Goal: Check status

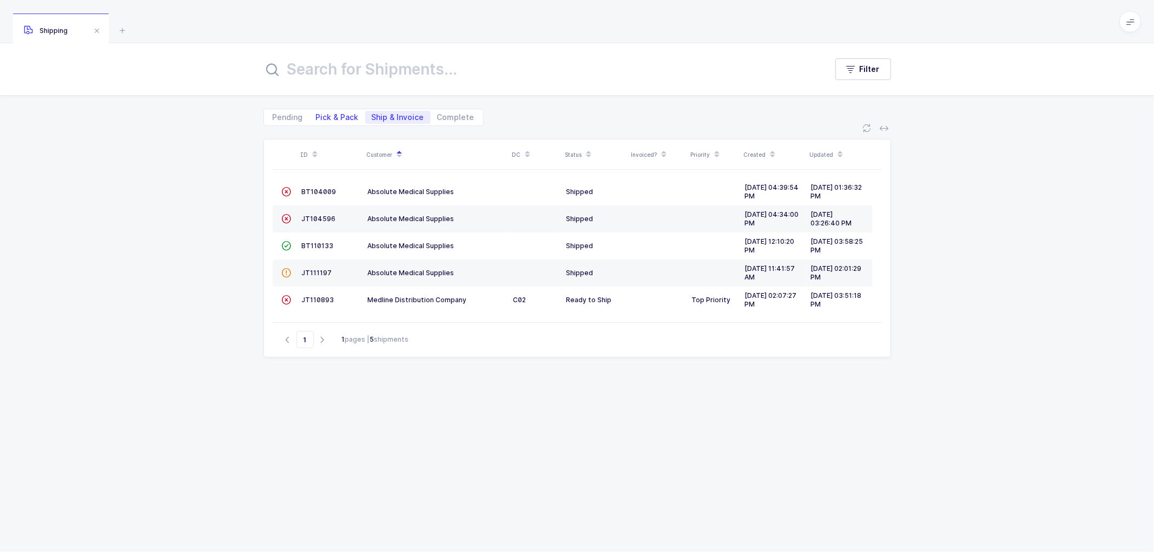
click at [336, 115] on span "Pick & Pack" at bounding box center [337, 118] width 43 height 8
click at [316, 115] on input "Pick & Pack" at bounding box center [312, 114] width 7 height 7
radio input "true"
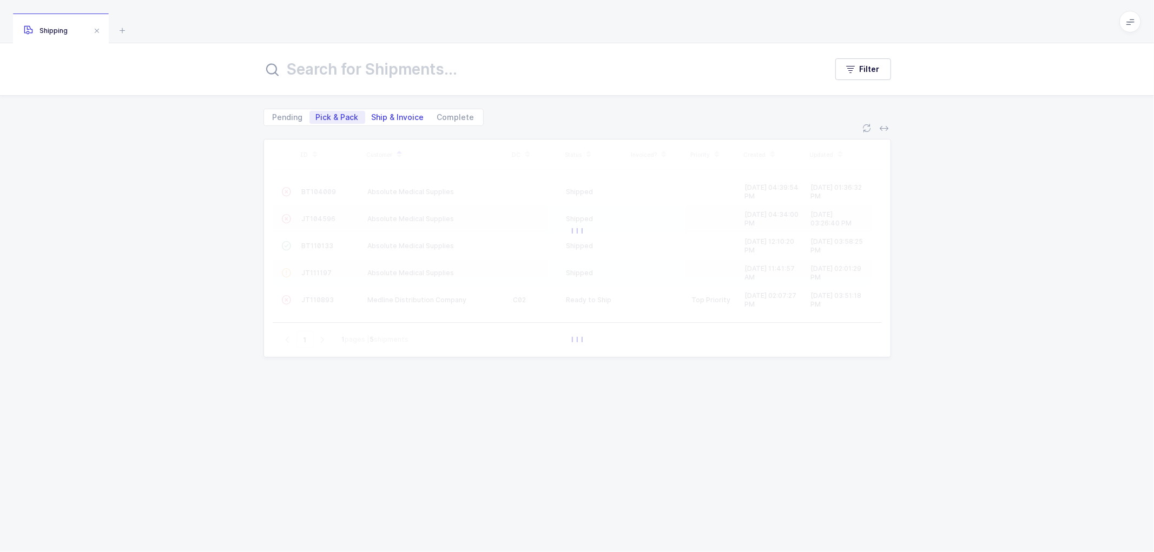
click at [394, 114] on span "Ship & Invoice" at bounding box center [398, 118] width 52 height 8
click at [372, 114] on input "Ship & Invoice" at bounding box center [368, 114] width 7 height 7
radio input "true"
radio input "false"
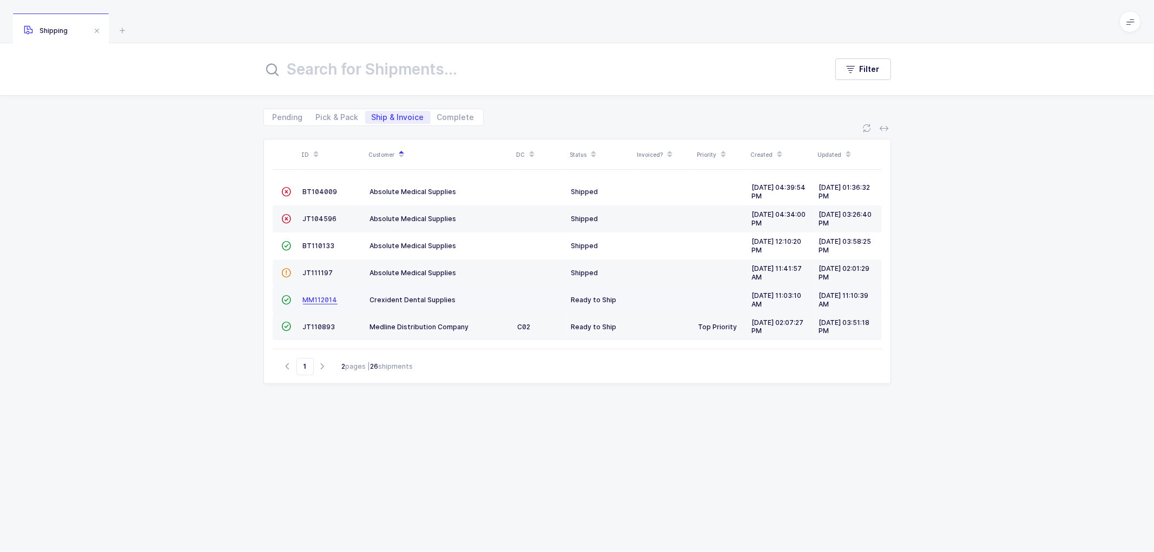
click at [314, 299] on span "MM112014" at bounding box center [320, 300] width 35 height 8
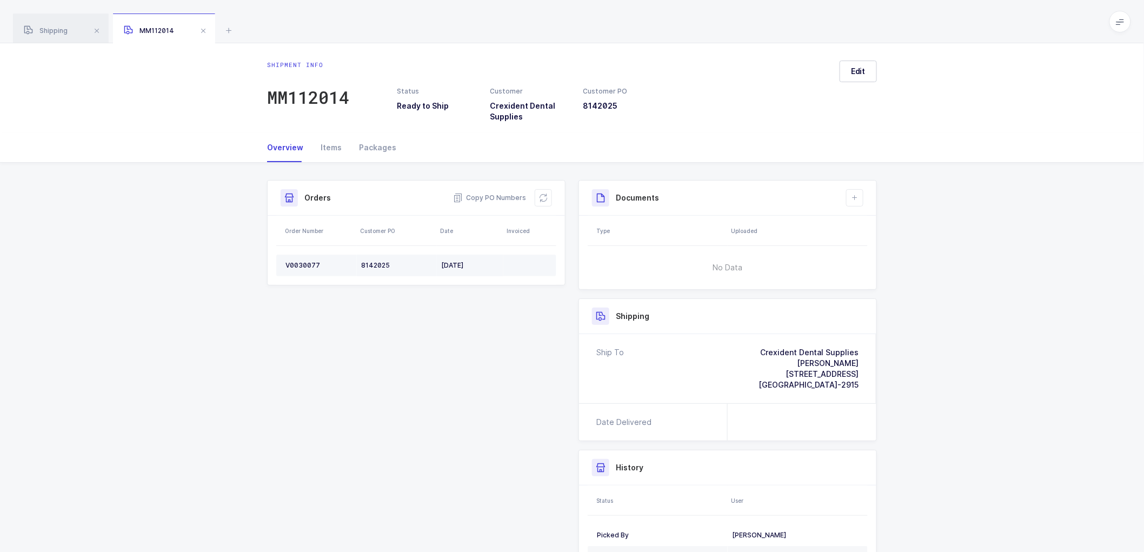
click at [306, 262] on div "V0030077" at bounding box center [319, 265] width 67 height 9
copy div "V0030077"
click at [485, 197] on span "Copy PO Numbers" at bounding box center [489, 198] width 73 height 11
drag, startPoint x: 380, startPoint y: 144, endPoint x: 810, endPoint y: 170, distance: 430.8
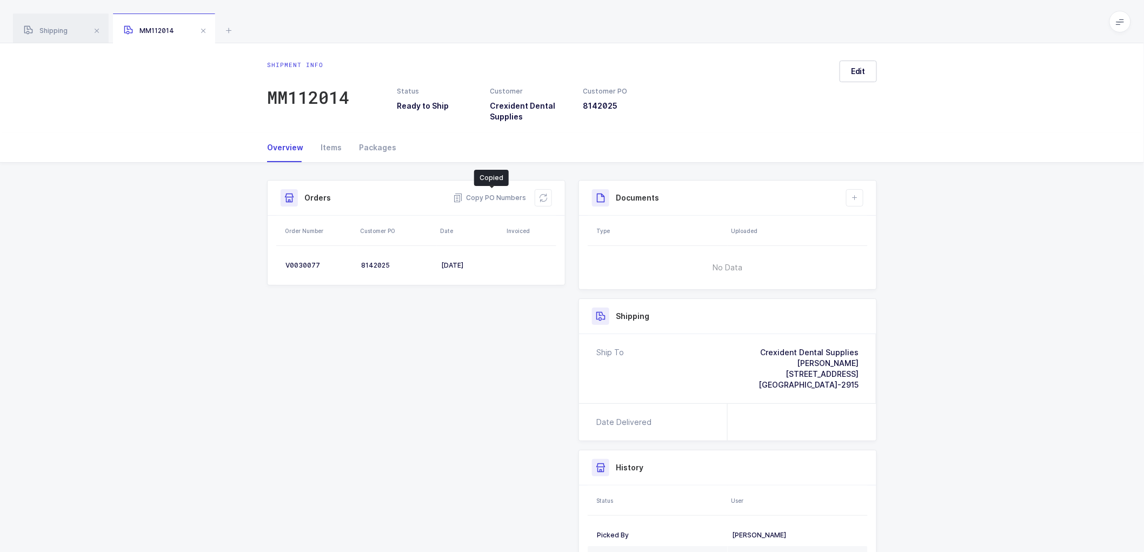
click at [381, 144] on div "Packages" at bounding box center [373, 147] width 46 height 29
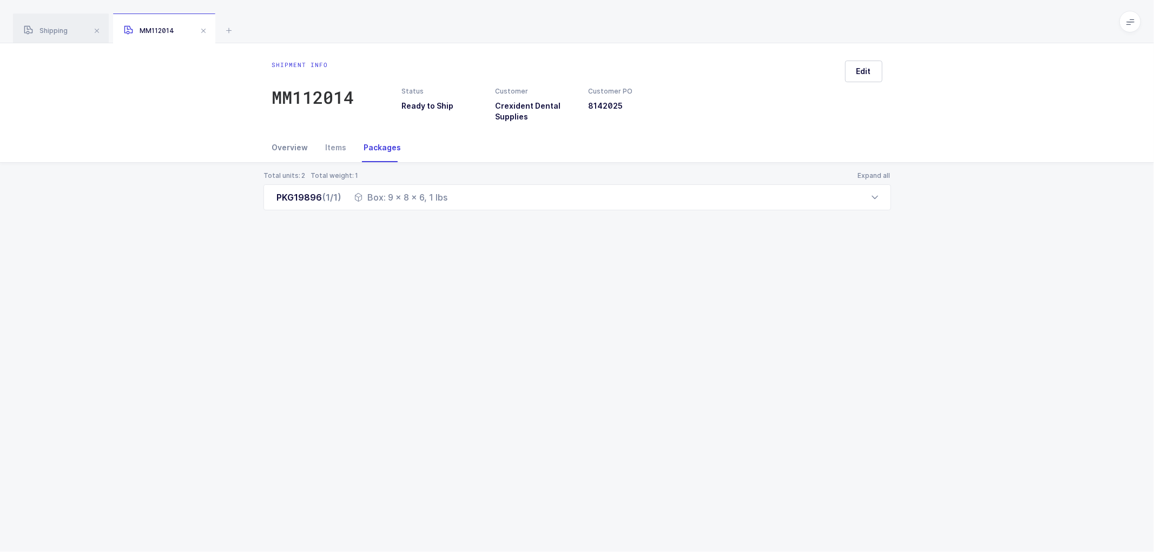
click at [290, 151] on div "Overview" at bounding box center [294, 147] width 45 height 29
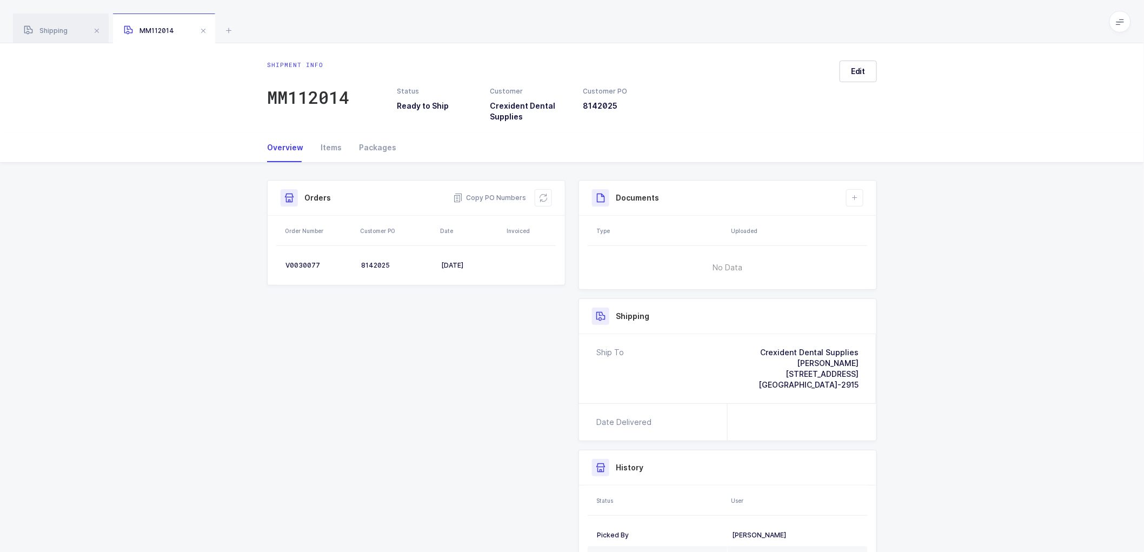
drag, startPoint x: 289, startPoint y: 144, endPoint x: 284, endPoint y: 145, distance: 5.5
click at [292, 144] on div "Overview" at bounding box center [289, 147] width 45 height 29
click at [284, 145] on div "Overview" at bounding box center [289, 147] width 45 height 29
click at [487, 197] on span "Copy PO Numbers" at bounding box center [489, 198] width 73 height 11
click at [373, 144] on div "Packages" at bounding box center [373, 147] width 46 height 29
